Goal: Transaction & Acquisition: Purchase product/service

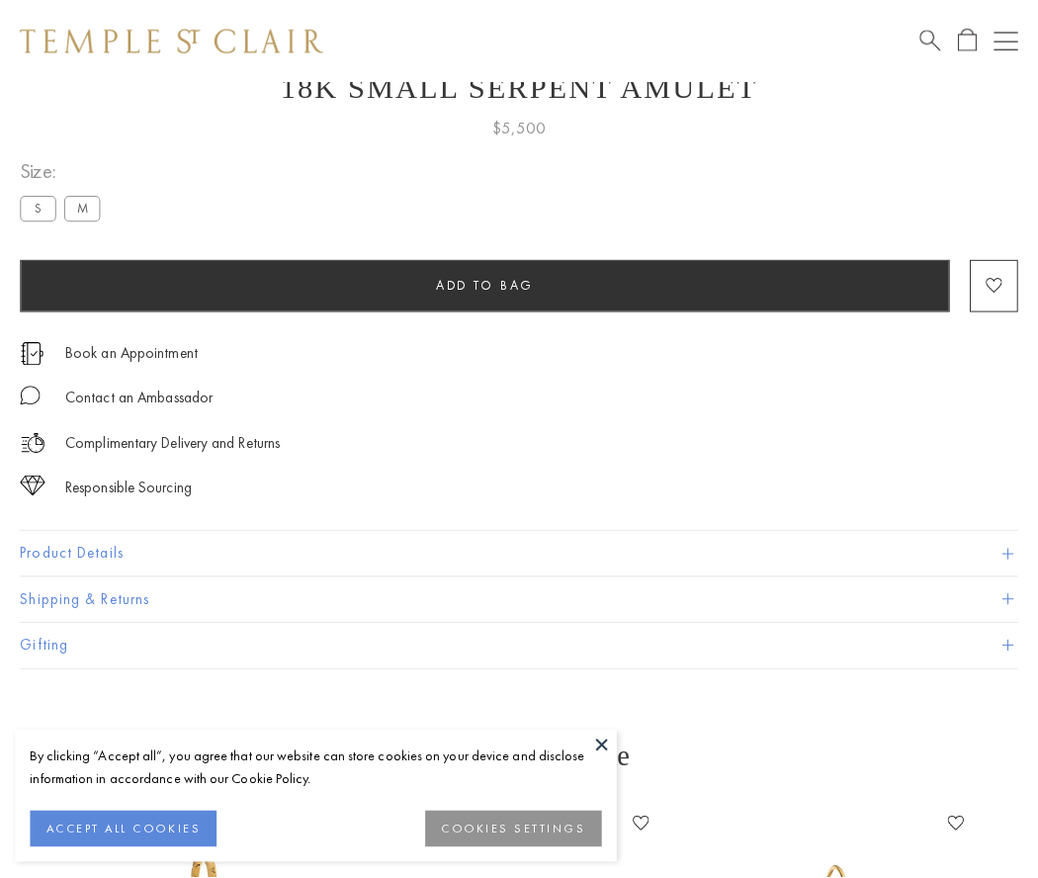
scroll to position [79, 0]
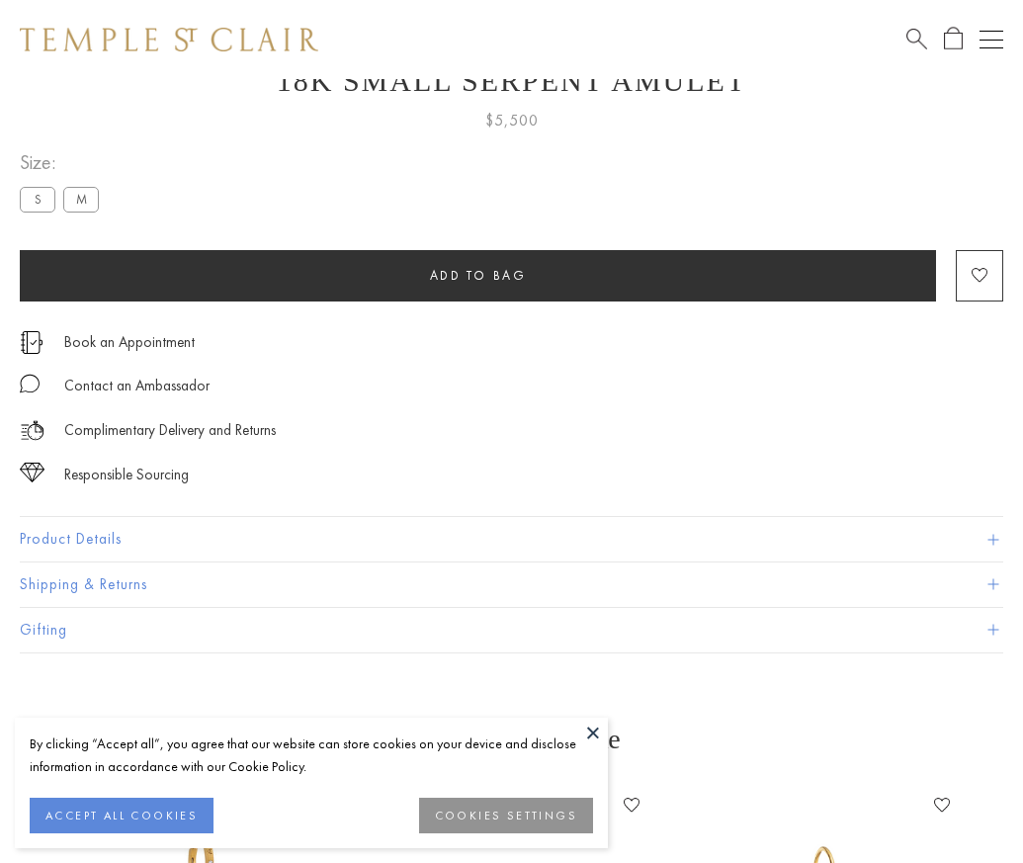
click at [477, 275] on span "Add to bag" at bounding box center [478, 275] width 97 height 17
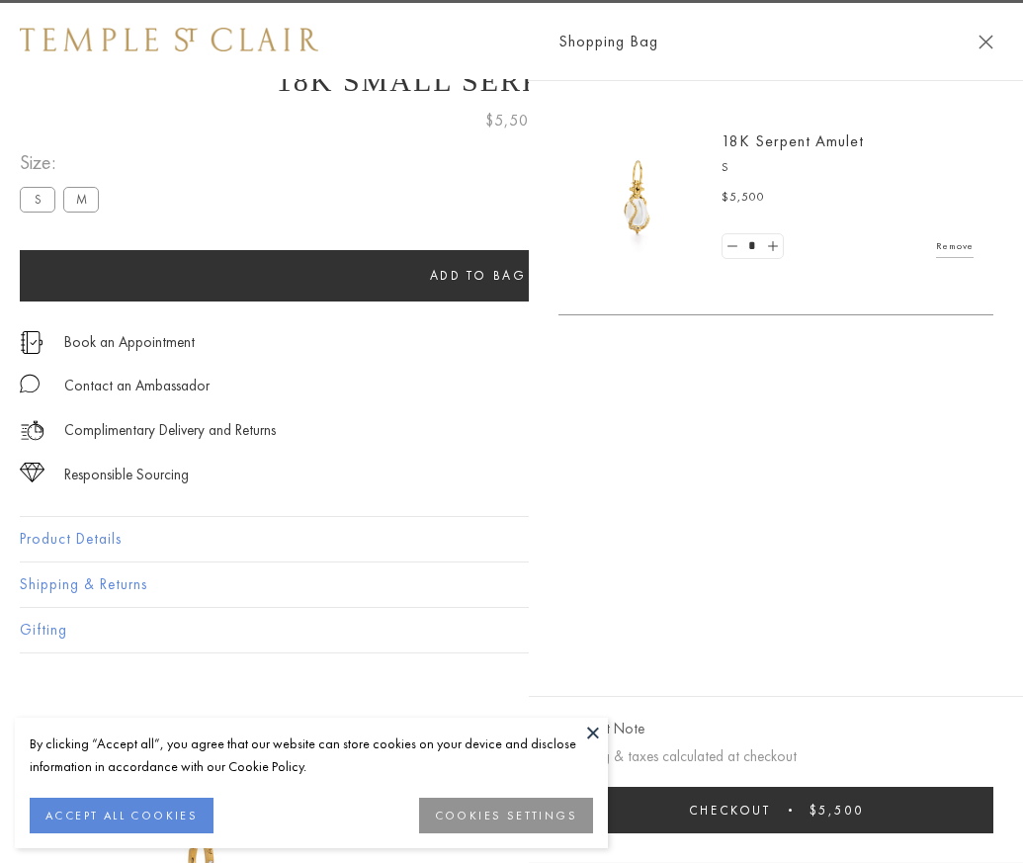
click at [853, 824] on button "Checkout $5,500" at bounding box center [775, 810] width 435 height 46
